Goal: Information Seeking & Learning: Find specific page/section

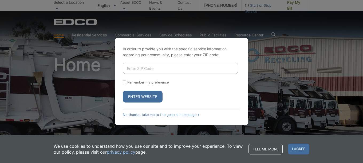
click at [140, 69] on input "Enter ZIP Code" at bounding box center [180, 68] width 115 height 11
type input "92101"
click at [123, 83] on input "Remember my preference" at bounding box center [124, 81] width 3 height 3
checkbox input "true"
click at [137, 94] on button "Enter Website" at bounding box center [143, 97] width 40 height 12
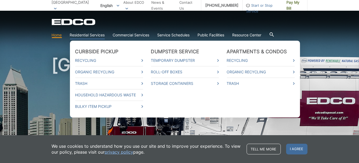
click at [97, 98] on li "Household Hazardous Waste" at bounding box center [109, 94] width 68 height 11
click at [97, 96] on link "Household Hazardous Waste" at bounding box center [109, 95] width 68 height 6
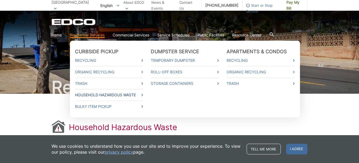
click at [102, 94] on link "Household Hazardous Waste" at bounding box center [109, 95] width 68 height 6
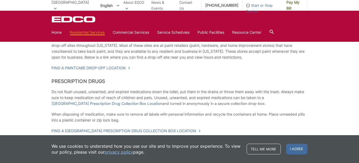
scroll to position [240, 0]
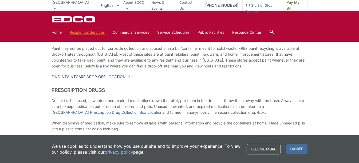
click at [83, 77] on link "Find a PaintCare drop-off location" at bounding box center [91, 77] width 79 height 6
